Goal: Navigation & Orientation: Find specific page/section

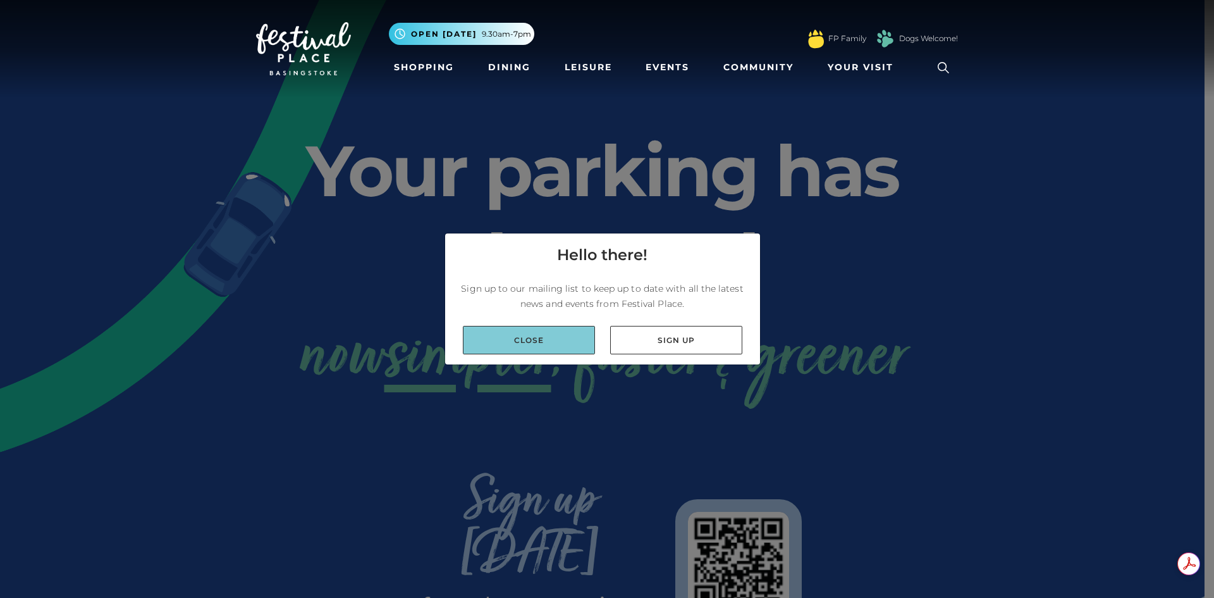
click at [501, 278] on link "Close" at bounding box center [529, 340] width 132 height 28
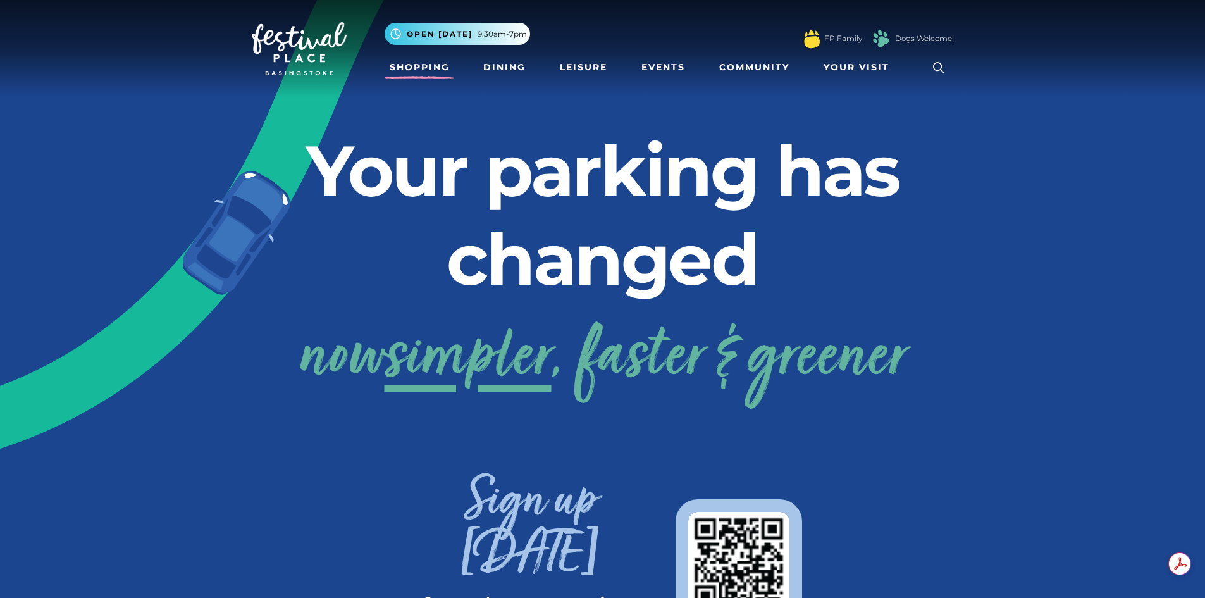
click at [409, 67] on link "Shopping" at bounding box center [419, 67] width 70 height 23
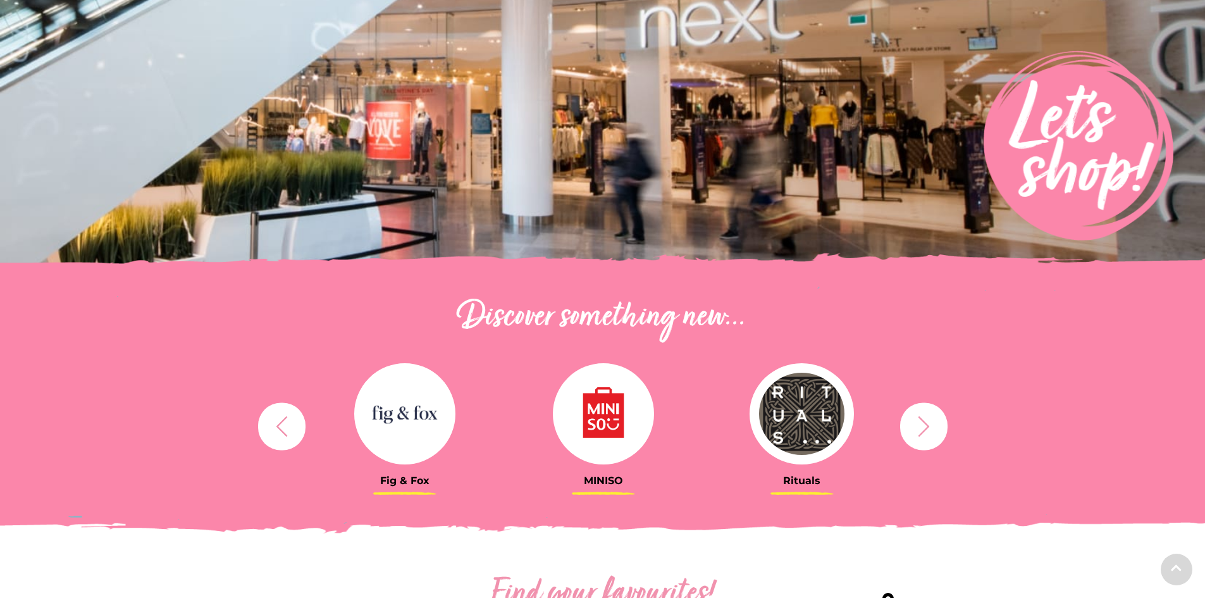
scroll to position [253, 0]
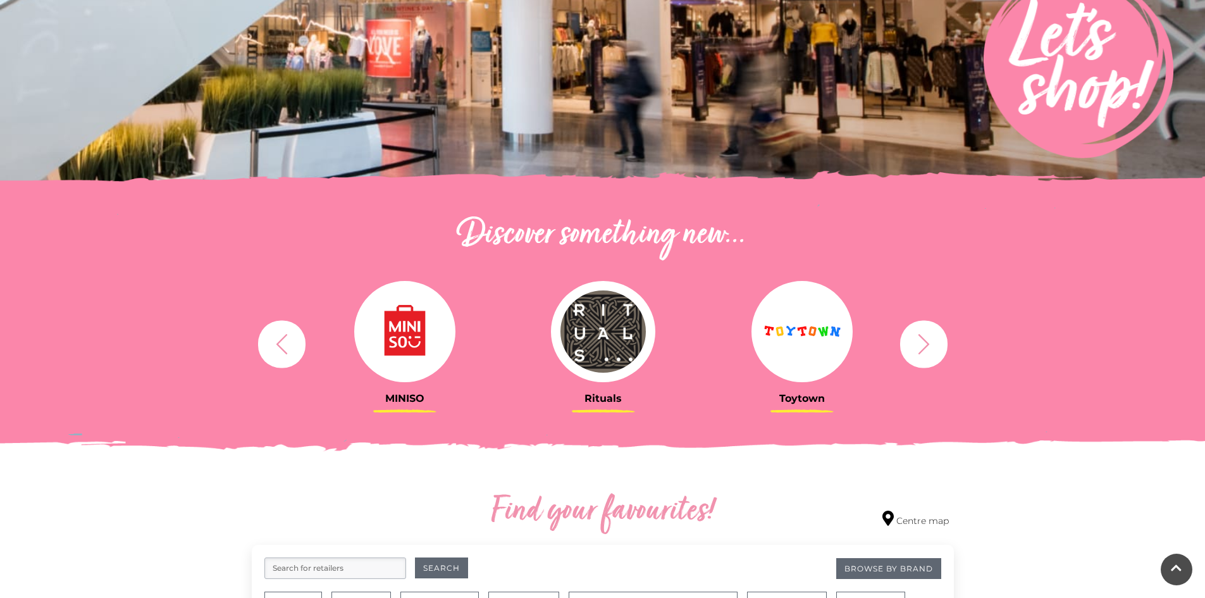
click at [935, 342] on button "button" at bounding box center [923, 343] width 47 height 47
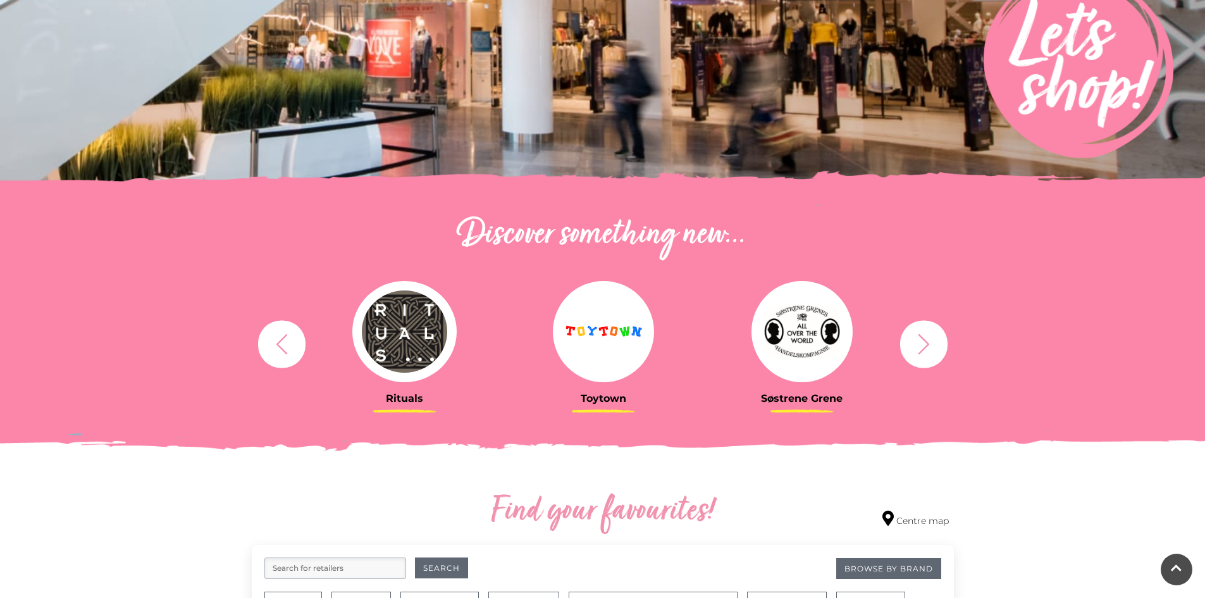
click at [935, 342] on button "button" at bounding box center [923, 343] width 47 height 47
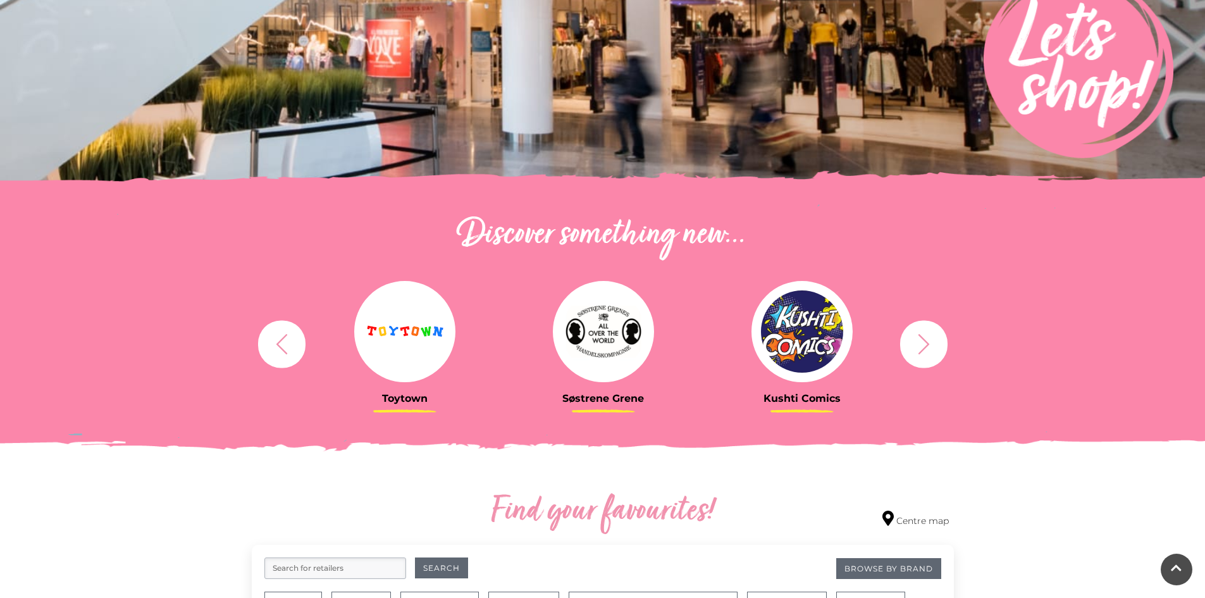
click at [935, 342] on button "button" at bounding box center [923, 343] width 47 height 47
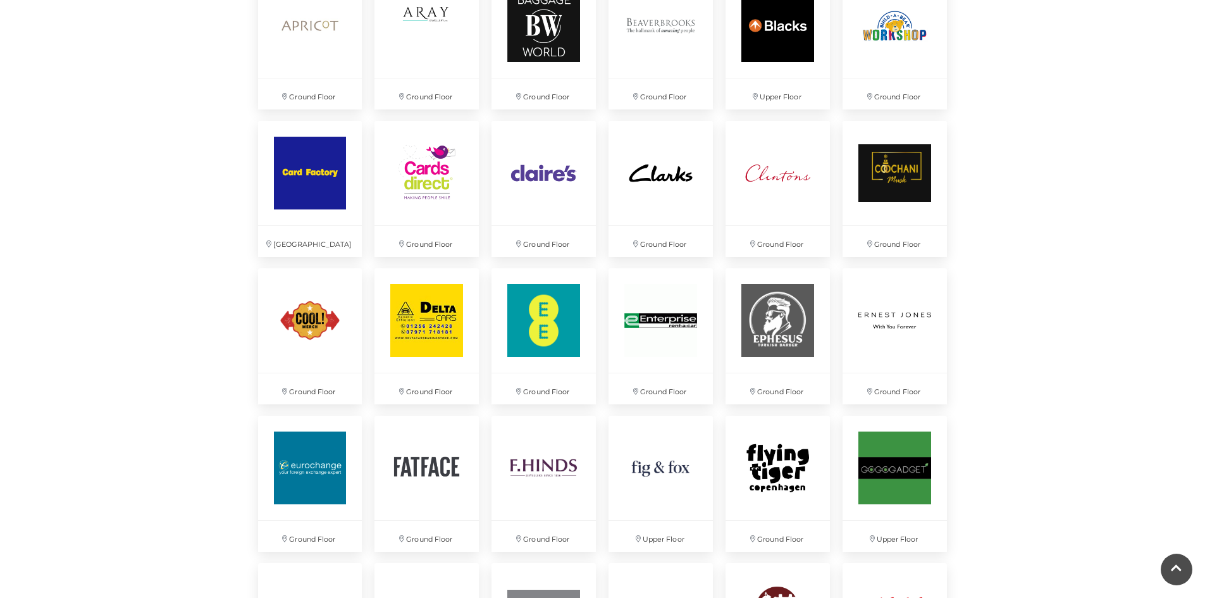
scroll to position [0, 0]
